Goal: Task Accomplishment & Management: Use online tool/utility

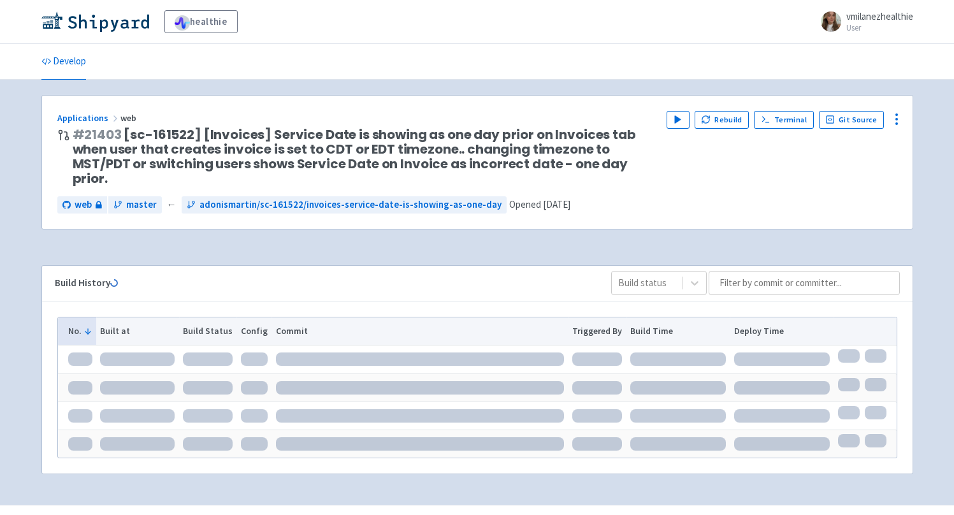
click at [728, 130] on div "Play Rebuild Terminal Git Source" at bounding box center [781, 149] width 231 height 76
click at [726, 119] on button "Rebuild" at bounding box center [721, 120] width 55 height 18
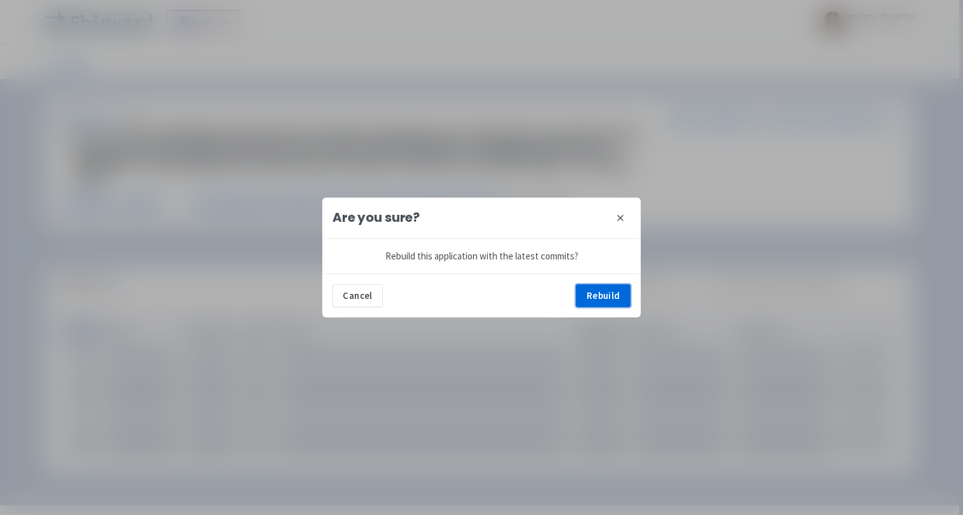
click at [622, 290] on button "Rebuild" at bounding box center [603, 295] width 55 height 23
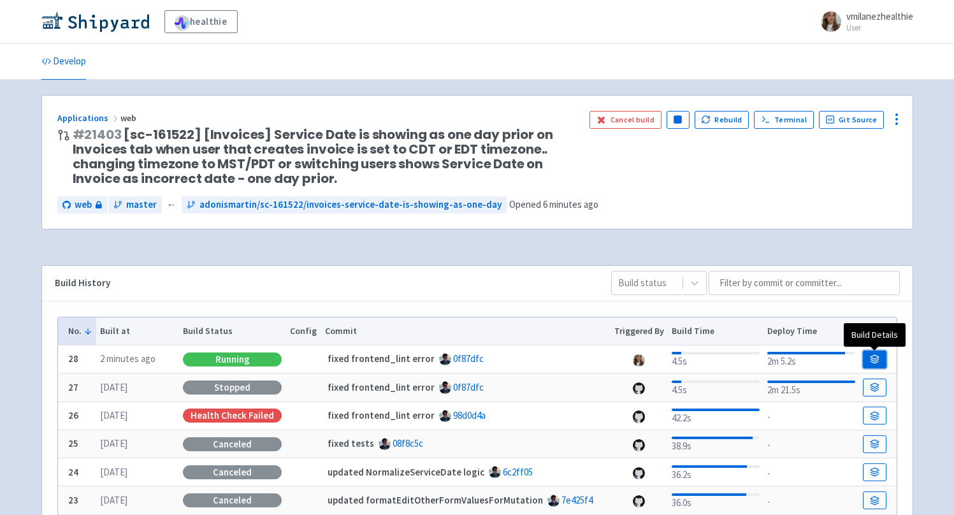
click at [870, 357] on icon at bounding box center [875, 359] width 10 height 10
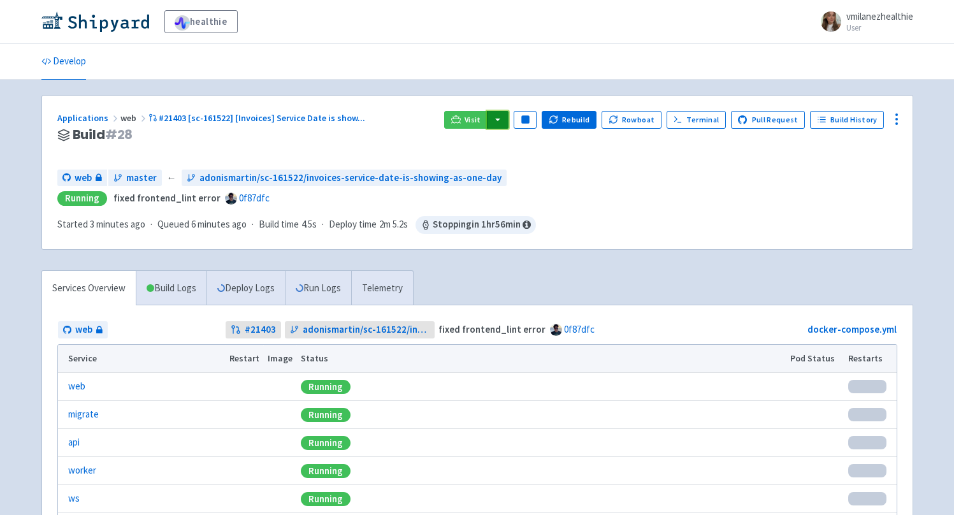
click at [508, 115] on button "button" at bounding box center [498, 120] width 22 height 18
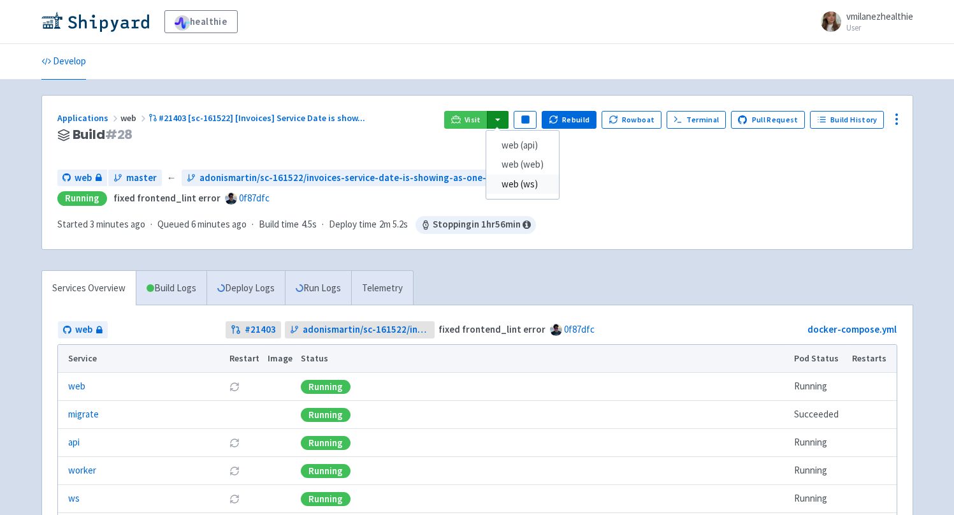
click at [516, 176] on link "web (ws)" at bounding box center [522, 185] width 73 height 20
click at [508, 117] on button "button" at bounding box center [498, 120] width 22 height 18
click at [519, 162] on link "web (web)" at bounding box center [522, 165] width 73 height 20
